Goal: Information Seeking & Learning: Learn about a topic

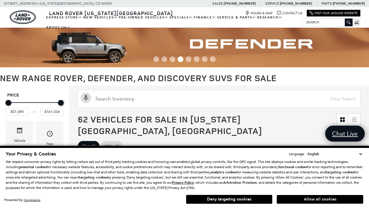
click at [320, 199] on button "Allow all cookies" at bounding box center [320, 199] width 87 height 9
